Goal: Entertainment & Leisure: Consume media (video, audio)

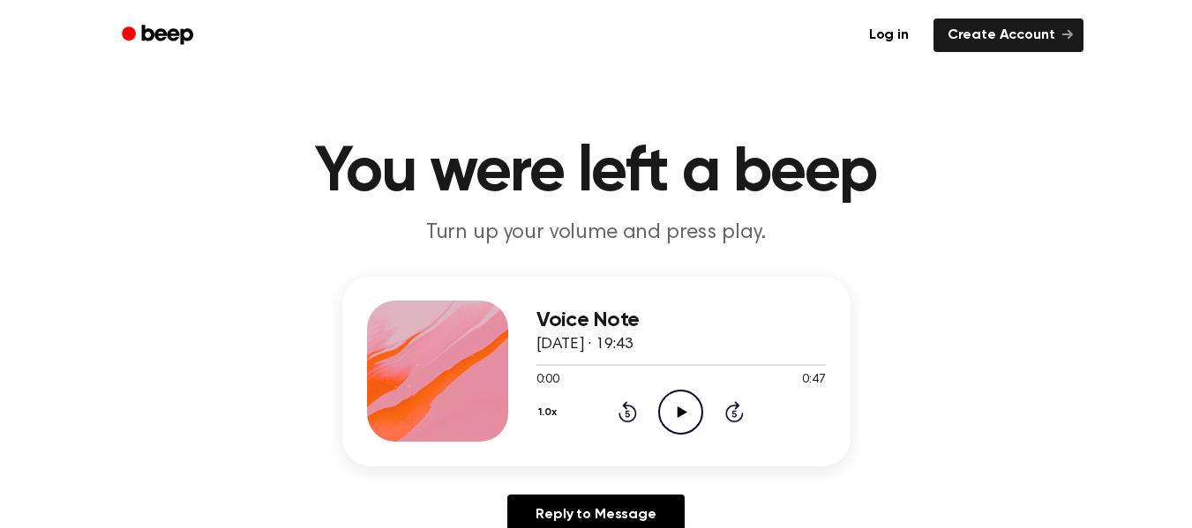
click at [676, 413] on icon "Play Audio" at bounding box center [680, 412] width 45 height 45
click at [686, 410] on icon "Play Audio" at bounding box center [680, 412] width 45 height 45
click at [678, 415] on icon at bounding box center [683, 412] width 10 height 11
